Goal: Information Seeking & Learning: Learn about a topic

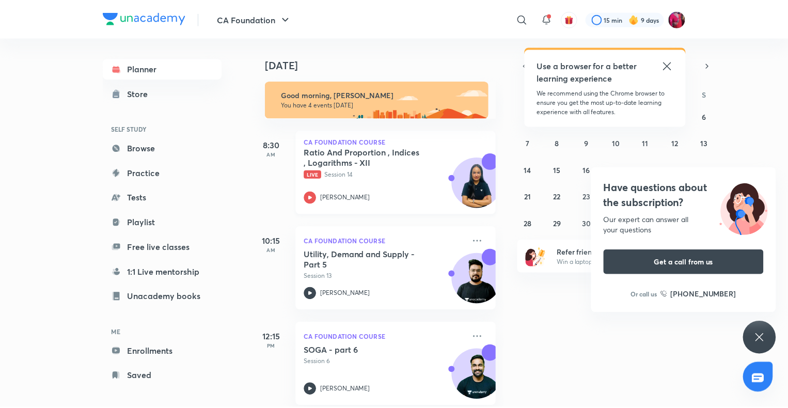
scroll to position [82, 0]
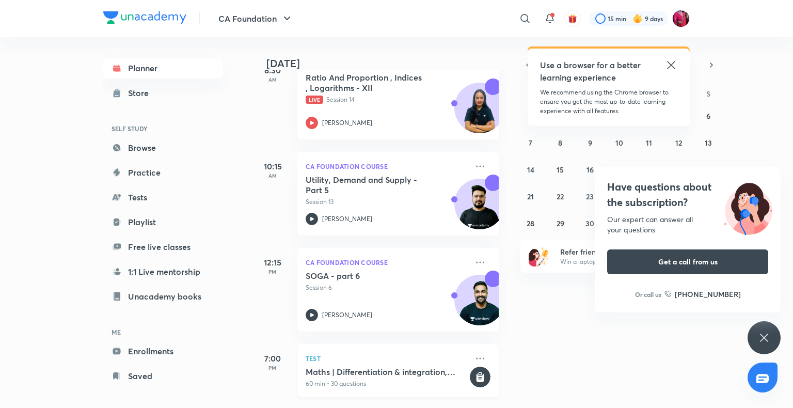
click at [359, 379] on p "60 min • 30 questions" at bounding box center [387, 383] width 162 height 9
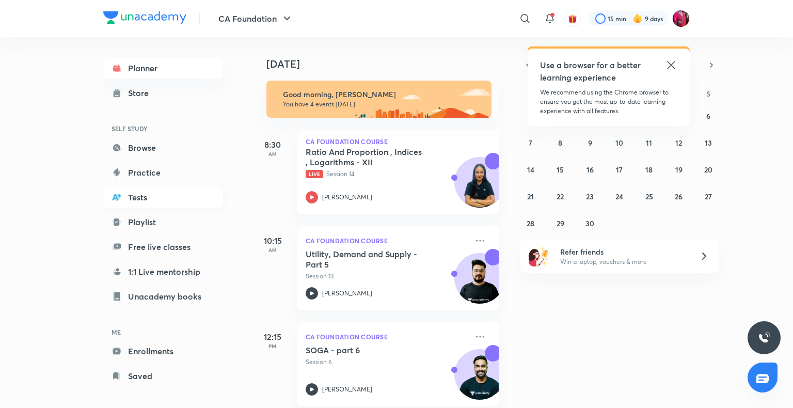
click at [137, 198] on link "Tests" at bounding box center [163, 197] width 120 height 21
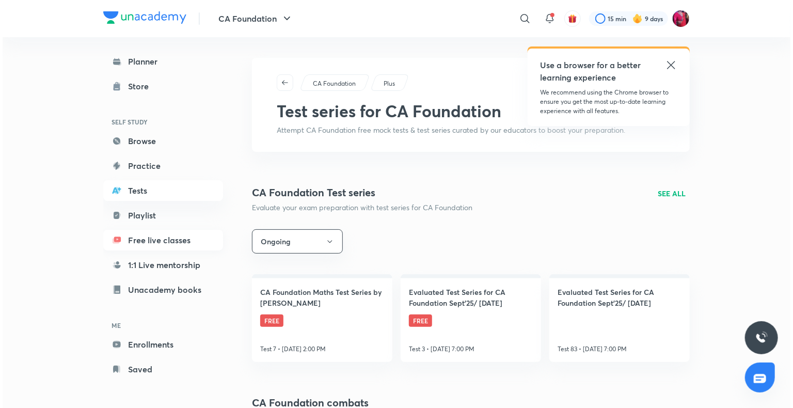
scroll to position [2, 0]
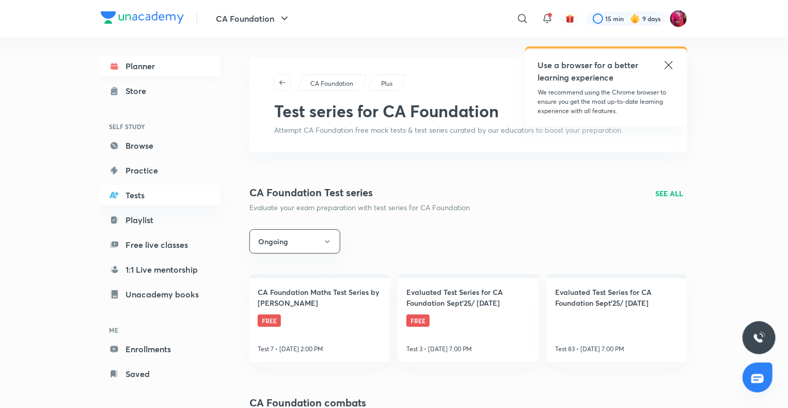
click at [137, 69] on link "Planner" at bounding box center [161, 66] width 120 height 21
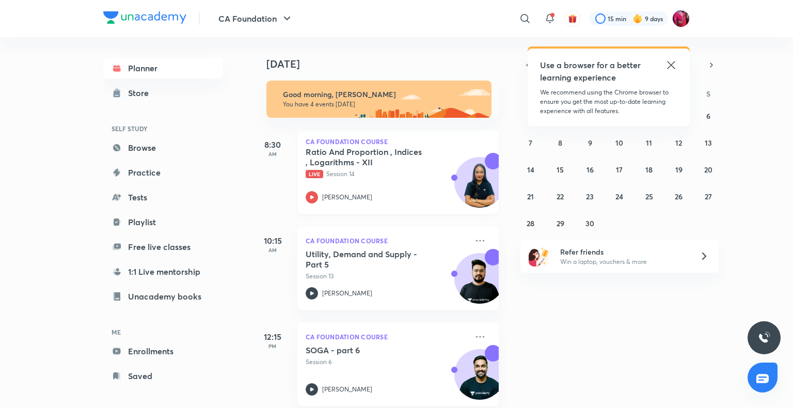
click at [324, 162] on h5 "Ratio And Proportion , Indices , Logarithms - XII" at bounding box center [370, 157] width 129 height 21
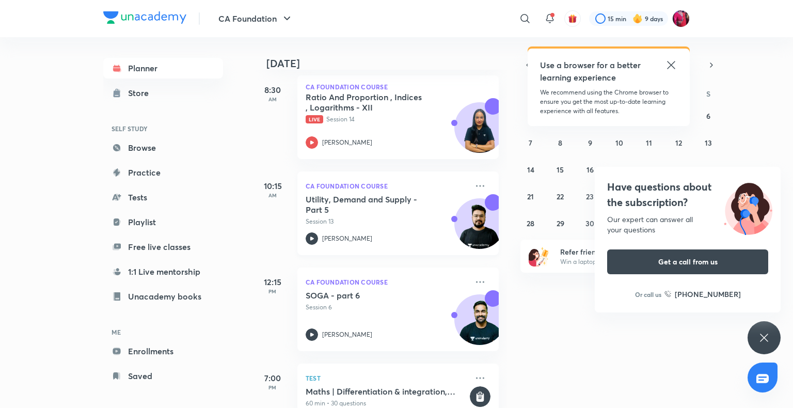
scroll to position [82, 0]
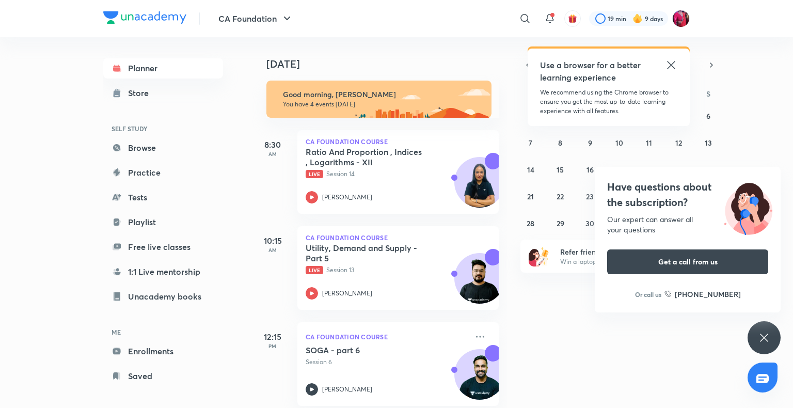
click at [667, 61] on icon at bounding box center [671, 65] width 8 height 8
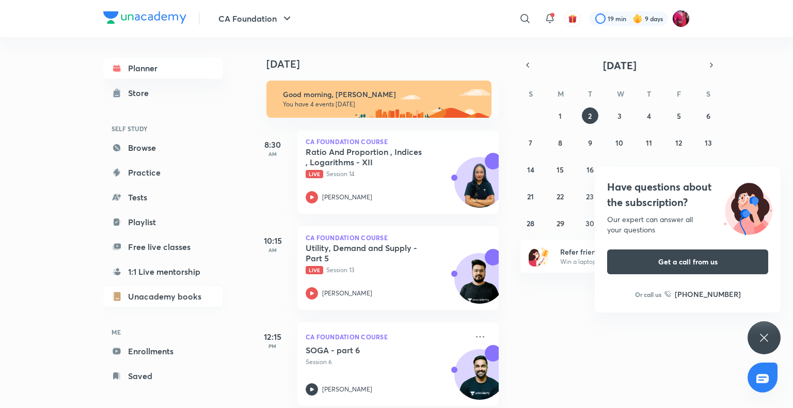
click at [156, 294] on link "Unacademy books" at bounding box center [163, 296] width 120 height 21
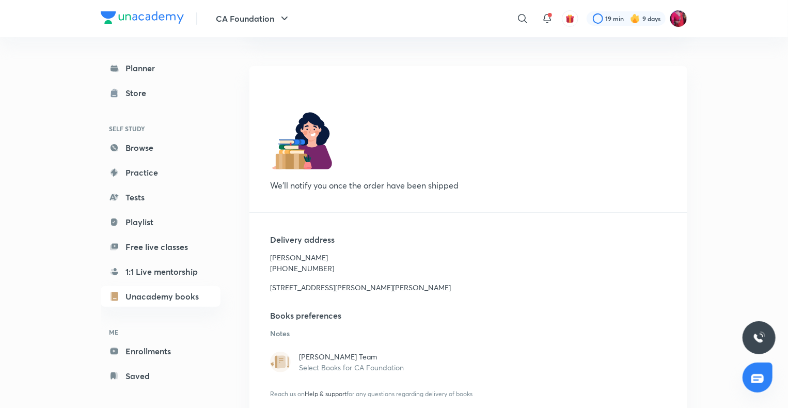
scroll to position [133, 0]
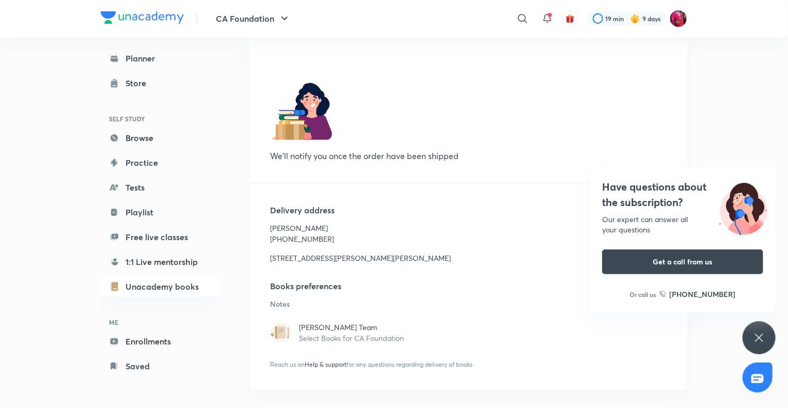
click at [132, 45] on div "Planner Store SELF STUDY Browse Practice Tests Playlist Free live classes 1:1 L…" at bounding box center [171, 208] width 140 height 362
click at [132, 61] on link "Planner" at bounding box center [161, 58] width 120 height 21
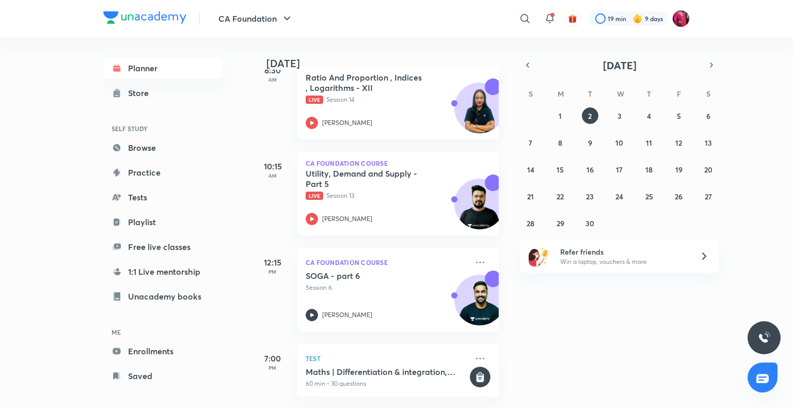
scroll to position [82, 0]
click at [439, 95] on p "Live Session 14" at bounding box center [387, 99] width 162 height 9
